Goal: Task Accomplishment & Management: Manage account settings

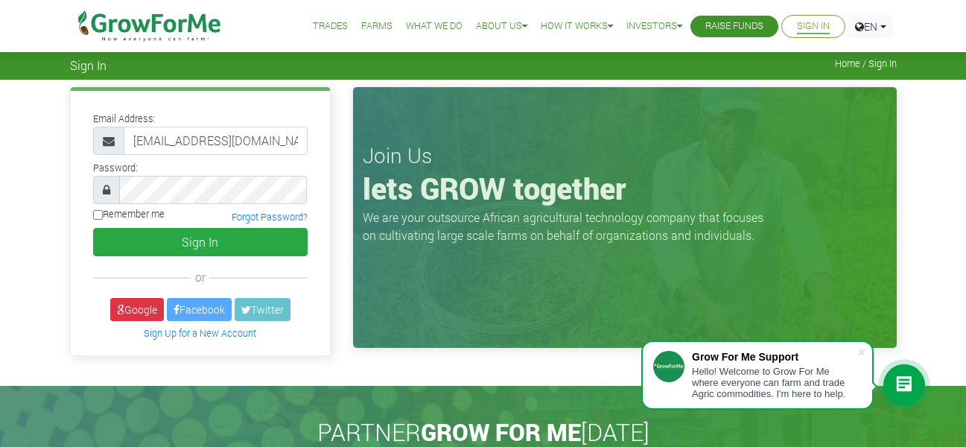
click at [266, 140] on input "desmondpongo@protonmail.com" at bounding box center [216, 141] width 184 height 28
type input "desmondpongo23@gmail.com"
click at [93, 228] on button "Sign In" at bounding box center [200, 242] width 215 height 28
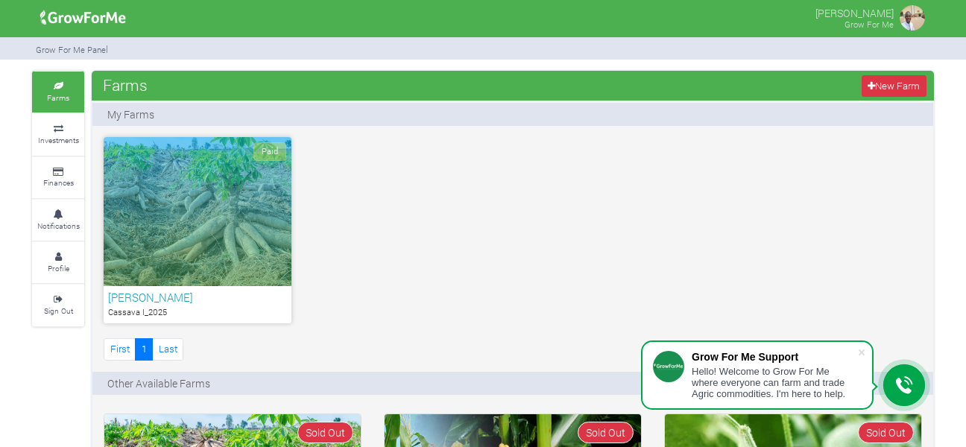
click at [162, 187] on div "Paid" at bounding box center [198, 211] width 188 height 149
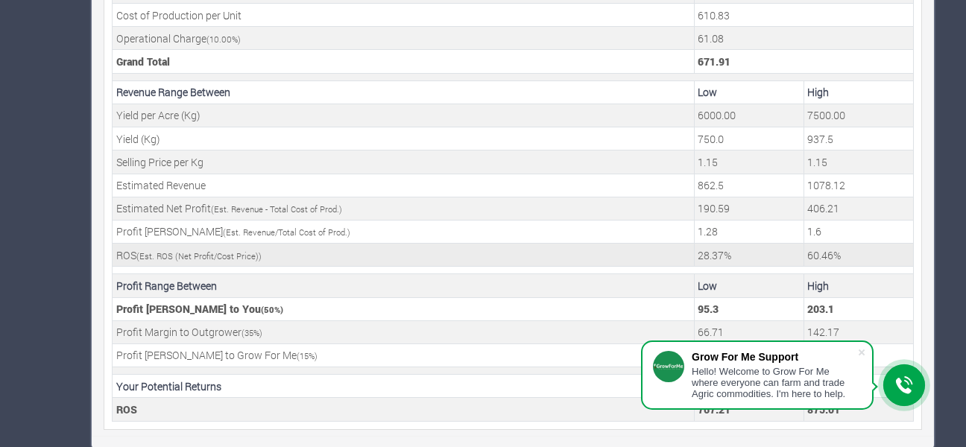
scroll to position [635, 0]
click at [863, 355] on span at bounding box center [861, 352] width 15 height 15
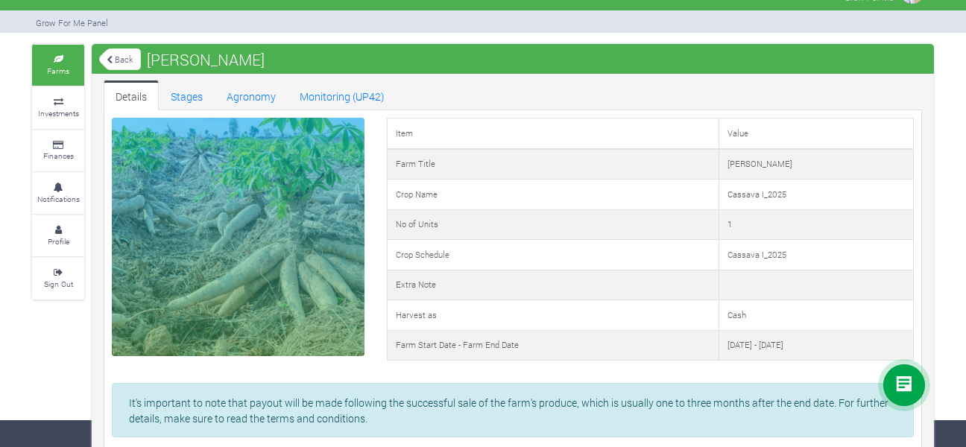
scroll to position [0, 0]
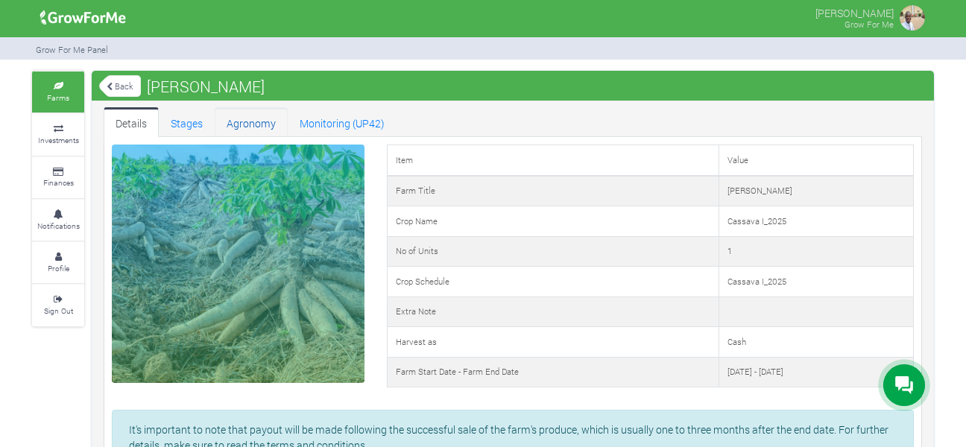
click at [251, 121] on link "Agronomy" at bounding box center [251, 122] width 73 height 30
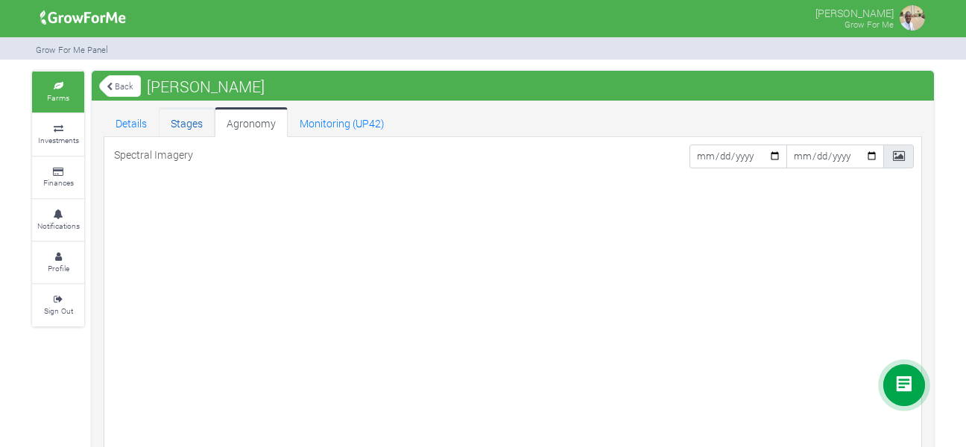
click at [190, 124] on link "Stages" at bounding box center [187, 122] width 56 height 30
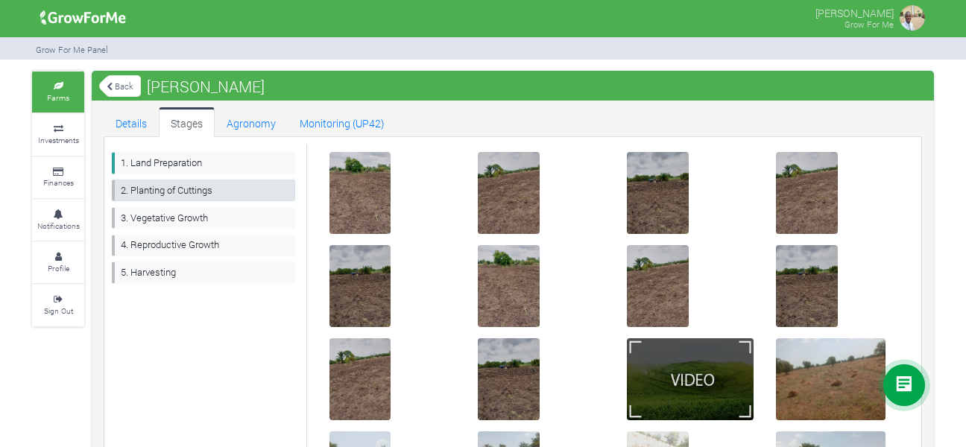
click at [171, 187] on link "2. Planting of Cuttings" at bounding box center [203, 191] width 183 height 22
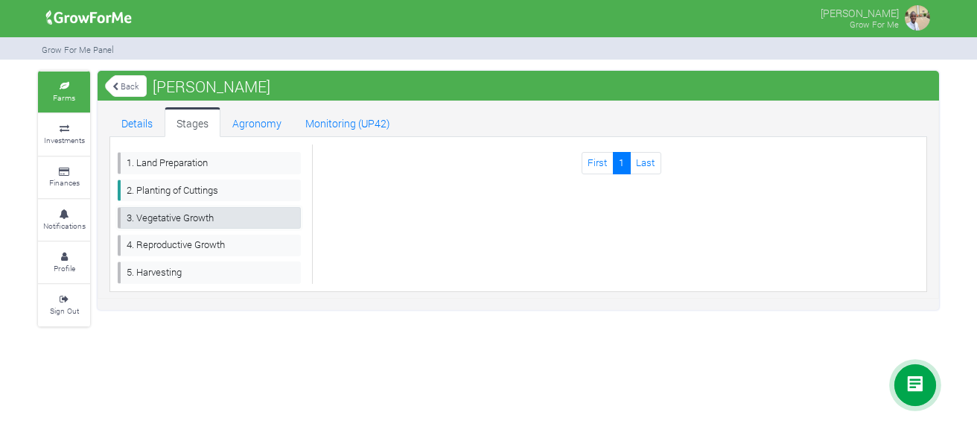
click at [167, 220] on link "3. Vegetative Growth" at bounding box center [209, 218] width 183 height 22
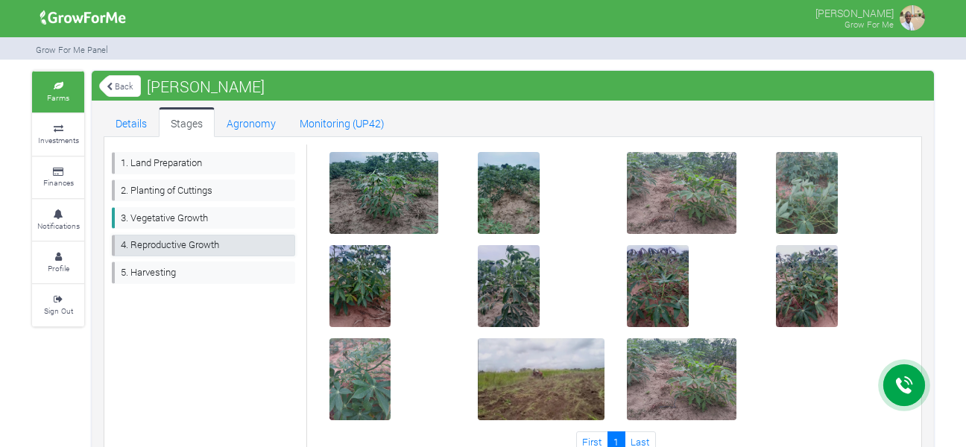
click at [186, 238] on link "4. Reproductive Growth" at bounding box center [203, 246] width 183 height 22
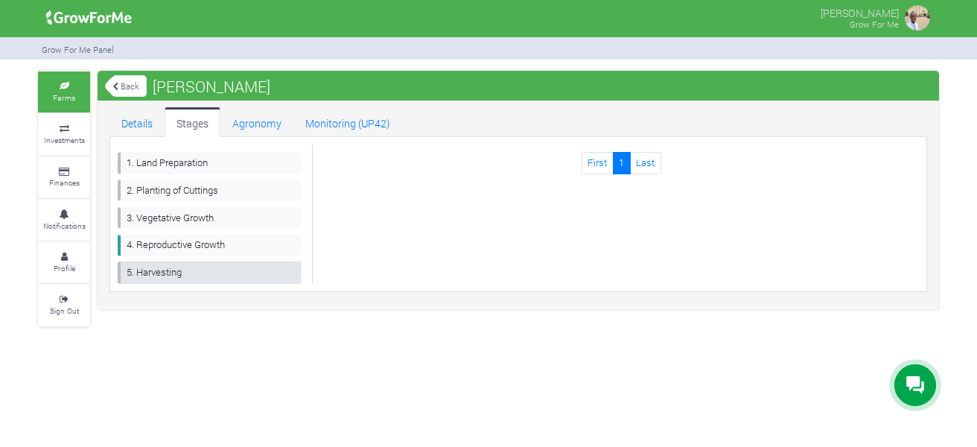
click at [167, 276] on link "5. Harvesting" at bounding box center [209, 272] width 183 height 22
click at [256, 124] on link "Agronomy" at bounding box center [257, 122] width 73 height 30
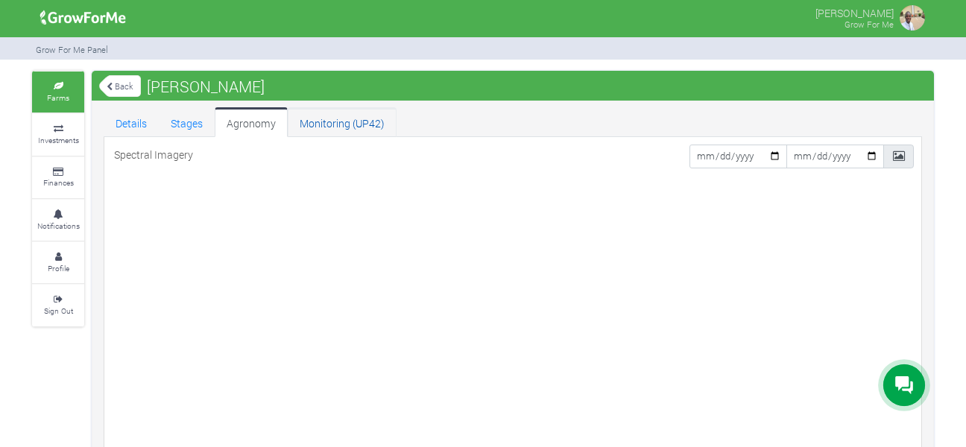
click at [342, 121] on link "Monitoring (UP42)" at bounding box center [342, 122] width 109 height 30
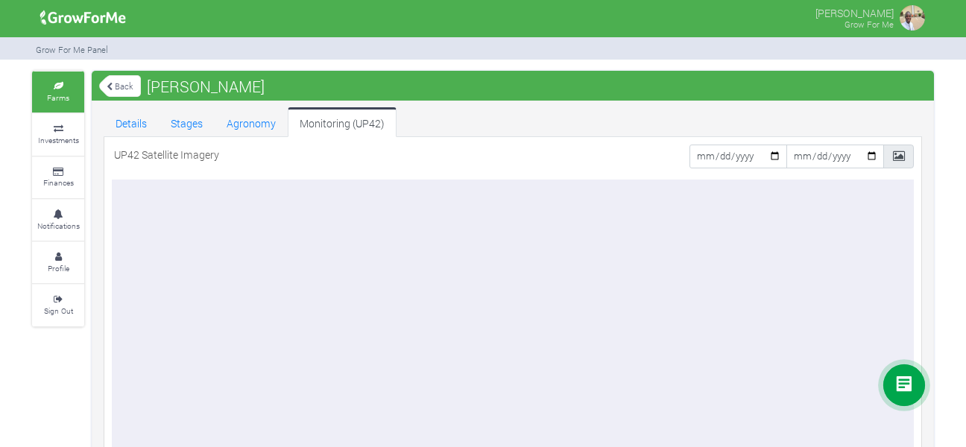
click at [57, 91] on link "Farms" at bounding box center [58, 92] width 52 height 41
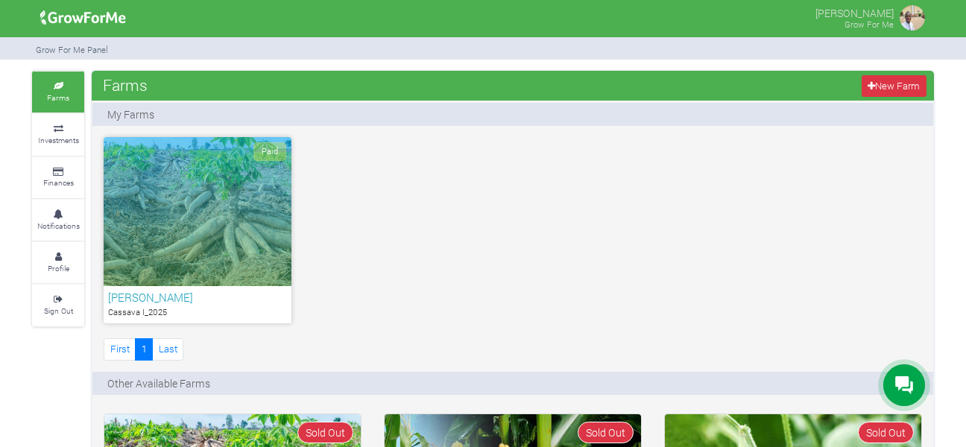
click at [906, 17] on img at bounding box center [912, 18] width 30 height 30
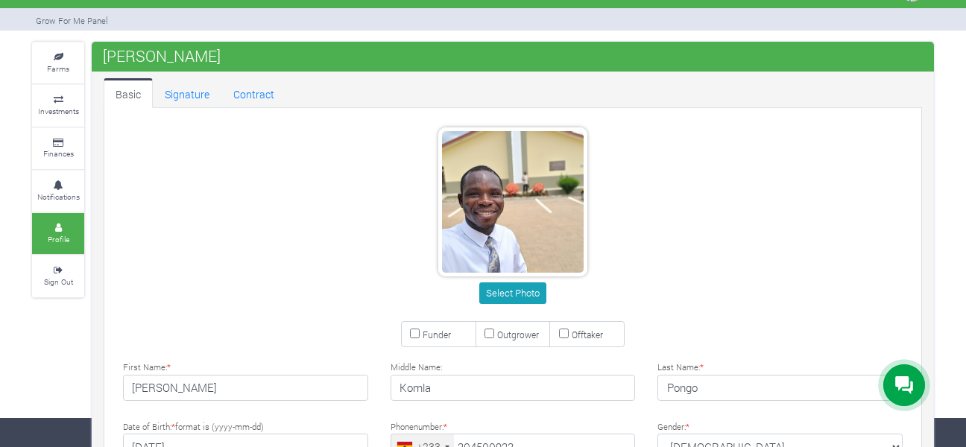
type input "20 450 0923"
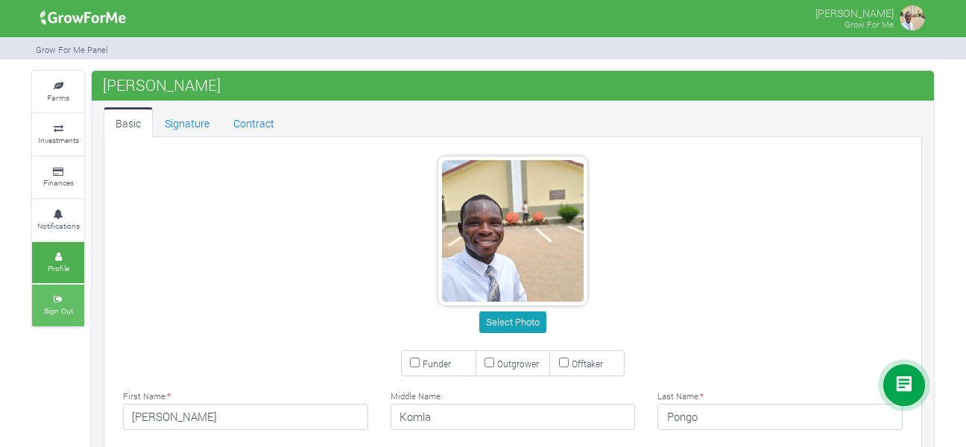
click at [63, 304] on link "Sign Out" at bounding box center [58, 305] width 52 height 41
